Goal: Check status: Check status

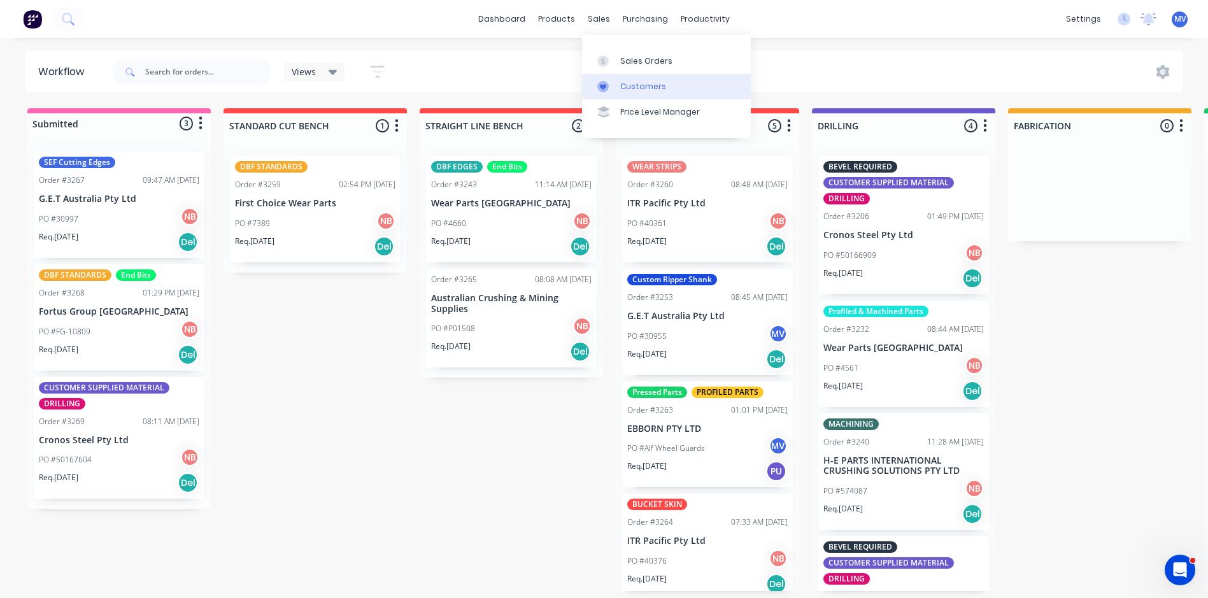
click at [636, 87] on div "Customers" at bounding box center [643, 86] width 46 height 11
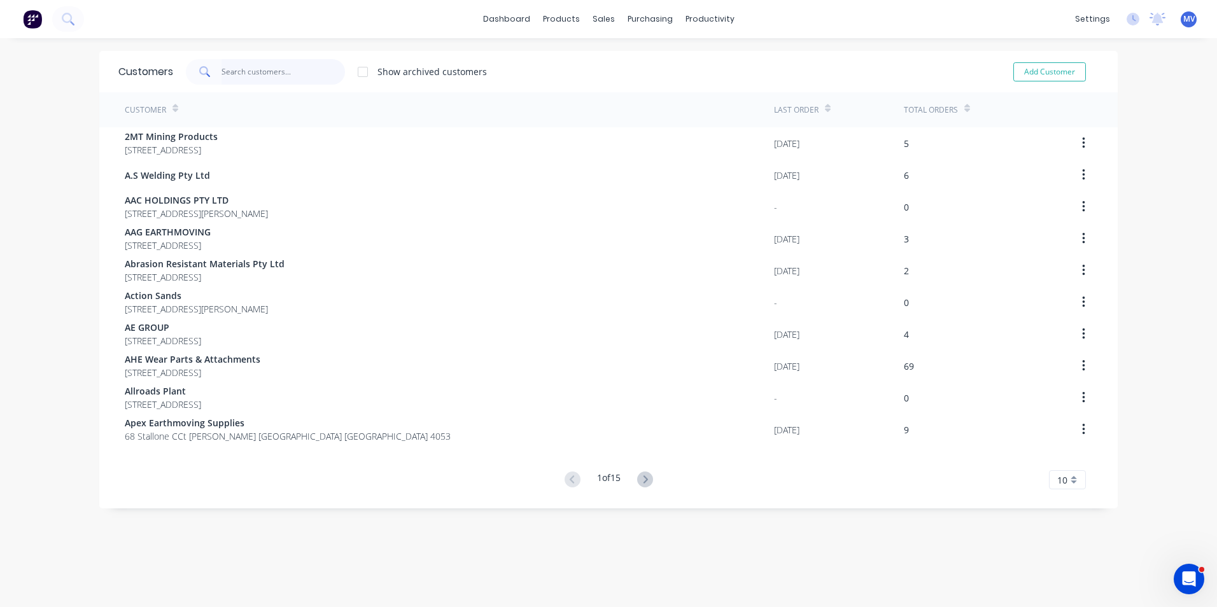
click at [260, 77] on input "text" at bounding box center [284, 71] width 124 height 25
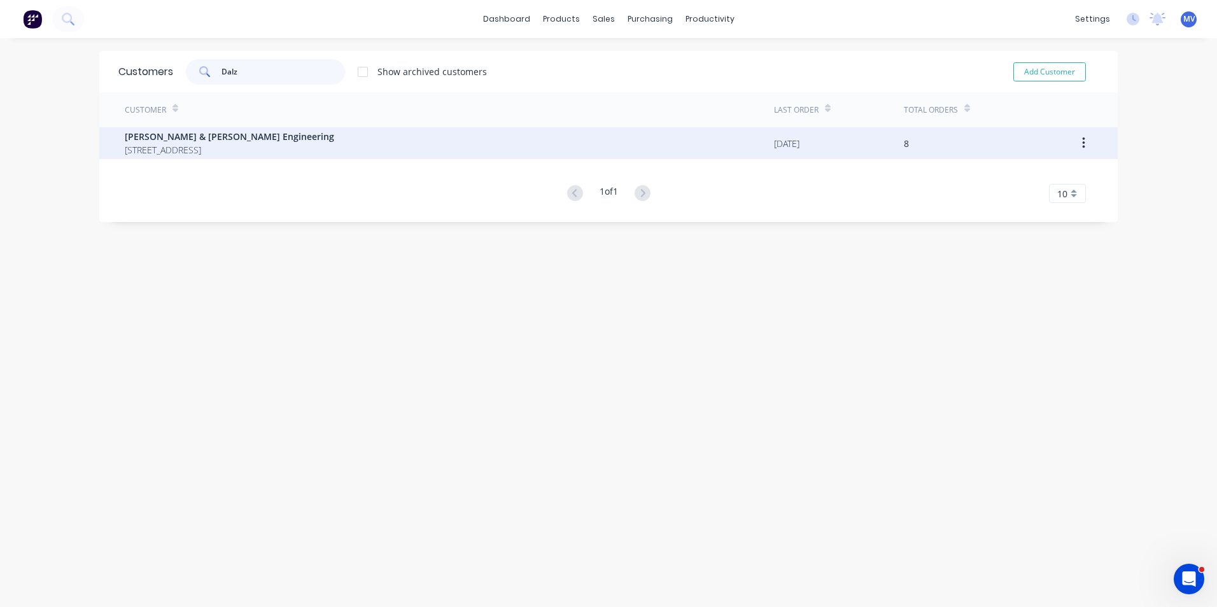
type input "Dalz"
click at [188, 138] on span "[PERSON_NAME] & [PERSON_NAME] Engineering" at bounding box center [229, 136] width 209 height 13
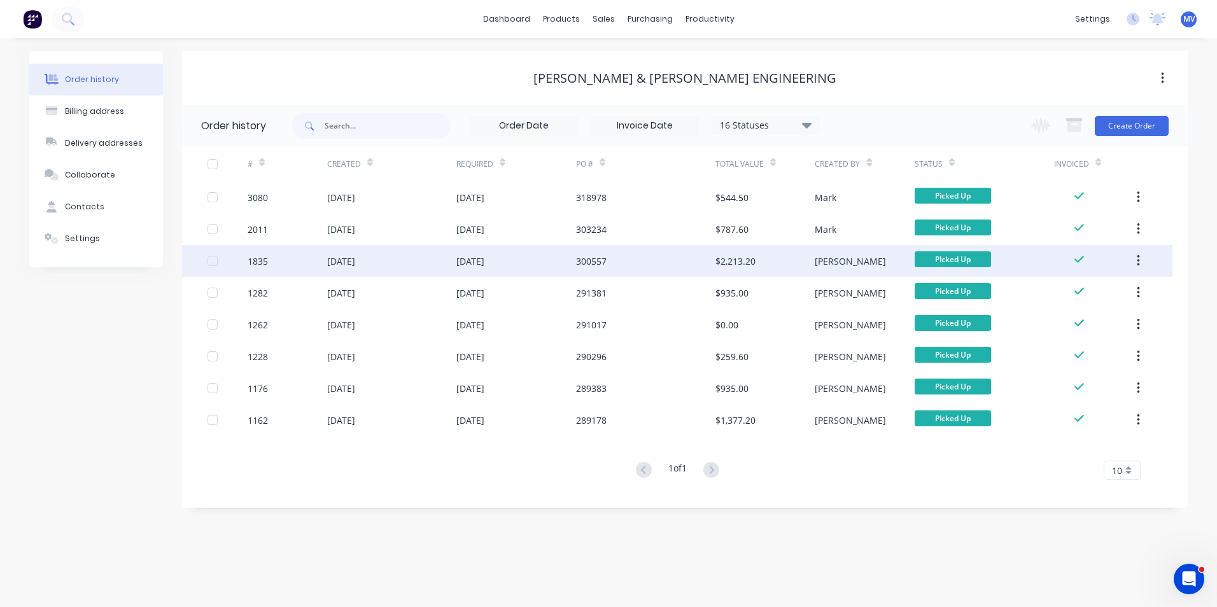
click at [729, 262] on div "$2,213.20" at bounding box center [735, 261] width 40 height 13
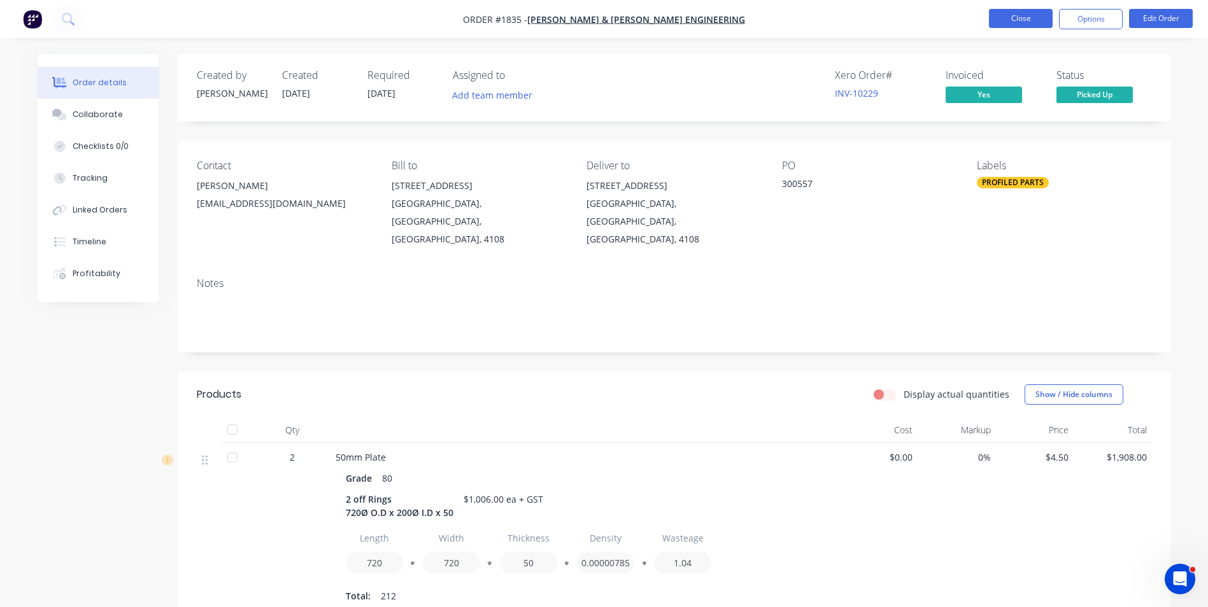
click at [1020, 16] on button "Close" at bounding box center [1021, 18] width 64 height 19
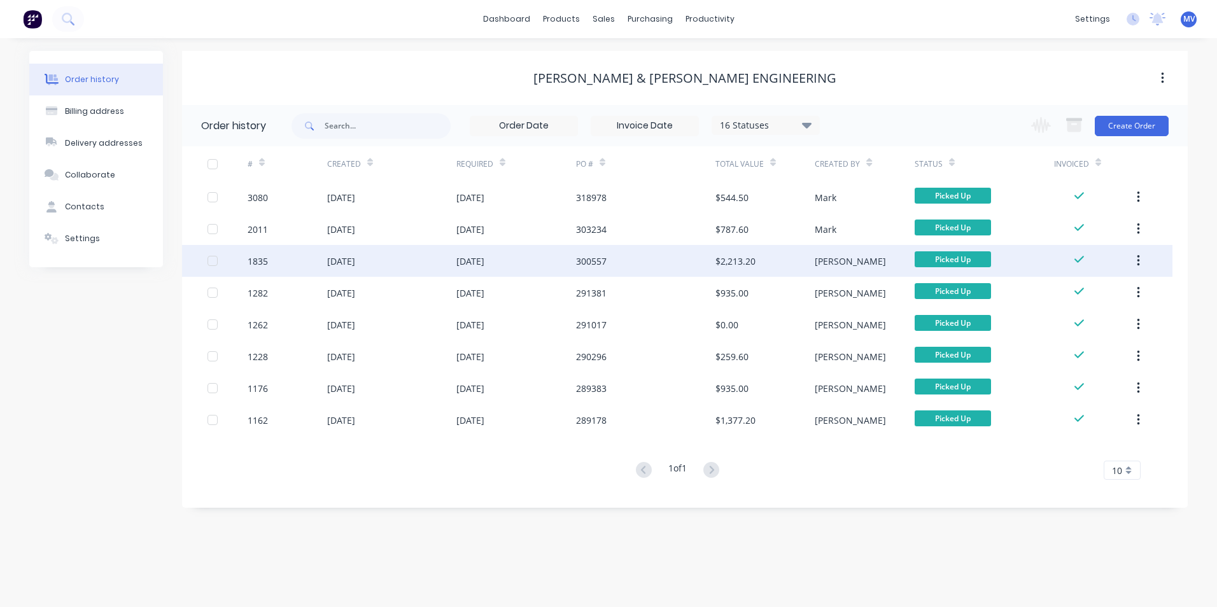
click at [733, 262] on div "$2,213.20" at bounding box center [735, 261] width 40 height 13
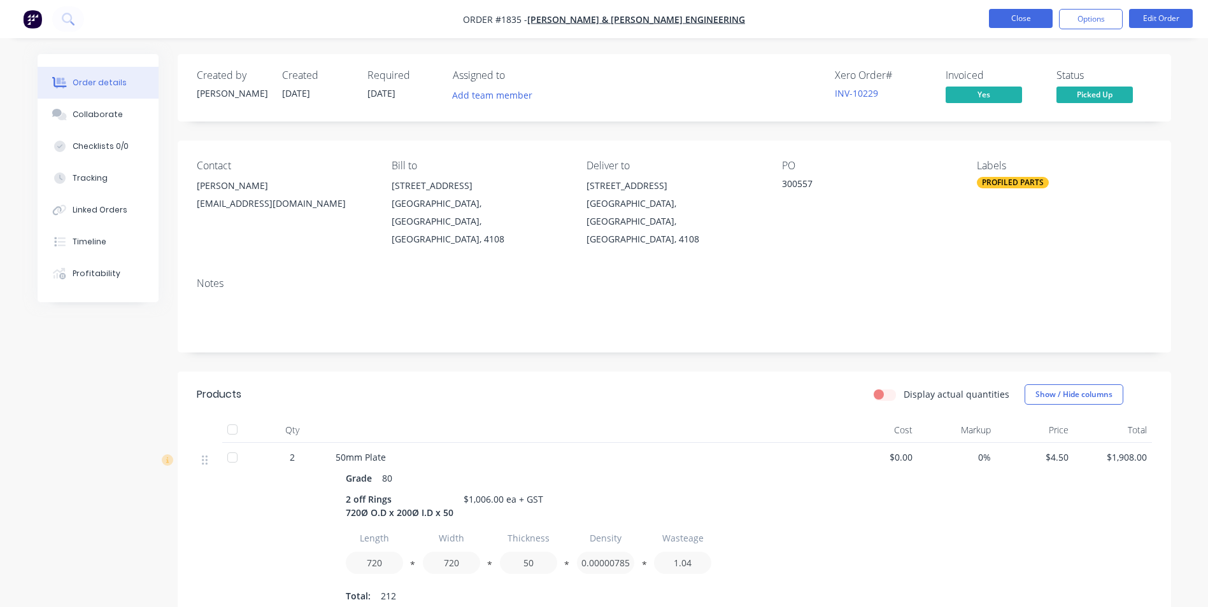
click at [1019, 17] on button "Close" at bounding box center [1021, 18] width 64 height 19
